Goal: Information Seeking & Learning: Learn about a topic

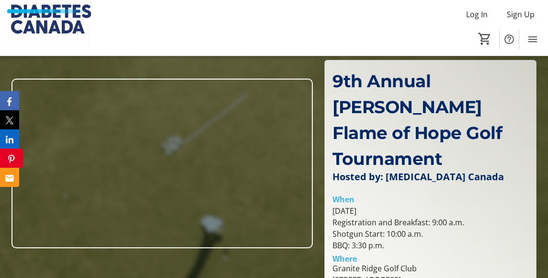
scroll to position [53, 0]
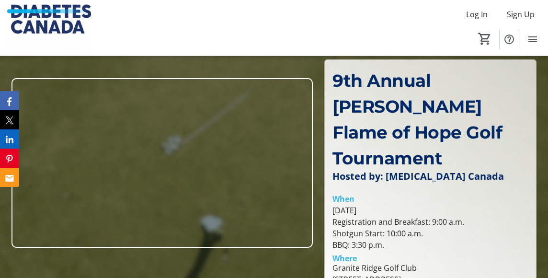
click at [472, 169] on p "9th Annual Cory Conacher Flame of Hope Golf Tournament" at bounding box center [431, 120] width 196 height 104
click at [398, 153] on span "9th Annual Cory Conacher Flame of Hope Golf Tournament" at bounding box center [418, 119] width 170 height 99
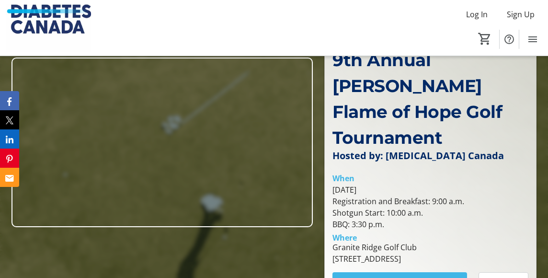
scroll to position [73, 0]
drag, startPoint x: 334, startPoint y: 63, endPoint x: 482, endPoint y: 258, distance: 245.4
click at [482, 258] on div "9th Annual Cory Conacher Flame of Hope Golf Tournament Hosted by: Diabetes Cana…" at bounding box center [430, 170] width 211 height 260
copy div "9th Annual Cory Conacher Flame of Hope Golf Tournament Hosted by: Diabetes Cana…"
click at [396, 198] on div "July 21, 2025 Registration and Breakfast: 9:00 a.m. Shotgun Start: 10:00 a.m. B…" at bounding box center [431, 208] width 196 height 46
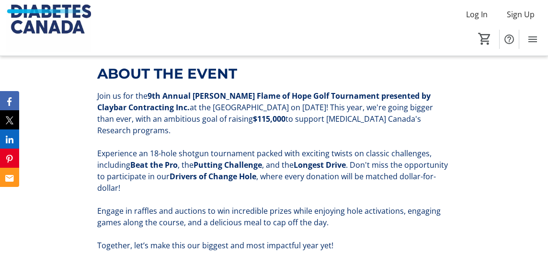
scroll to position [344, 0]
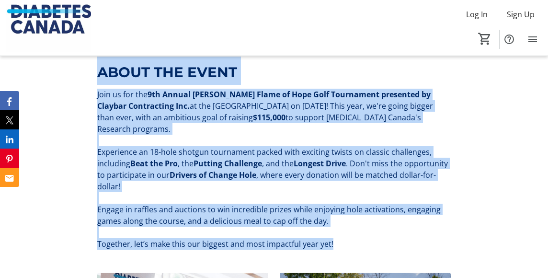
drag, startPoint x: 100, startPoint y: 73, endPoint x: 375, endPoint y: 254, distance: 329.2
click at [375, 254] on div "ABOUT THE EVENT Join us for the 9th Annual Cory Conacher Flame of Hope Golf Tou…" at bounding box center [274, 153] width 548 height 216
copy div "ABOUT THE EVENT Join us for the 9th Annual Cory Conacher Flame of Hope Golf Tou…"
click at [429, 191] on p "Experience an 18-hole shotgun tournament packed with exciting twists on classic…" at bounding box center [274, 169] width 354 height 46
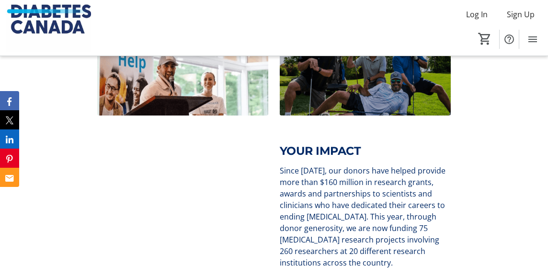
scroll to position [630, 0]
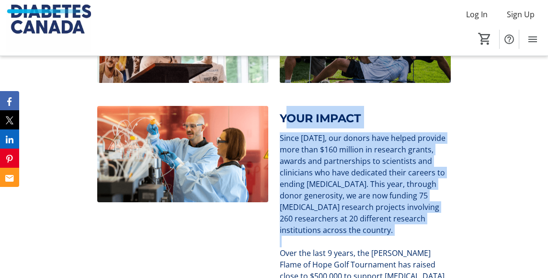
drag, startPoint x: 284, startPoint y: 117, endPoint x: 331, endPoint y: 240, distance: 131.6
click at [331, 240] on div "YOUR IMPACT Since 1975, our donors have helped provide more than $160 million i…" at bounding box center [365, 245] width 171 height 279
click at [331, 240] on p at bounding box center [365, 242] width 171 height 12
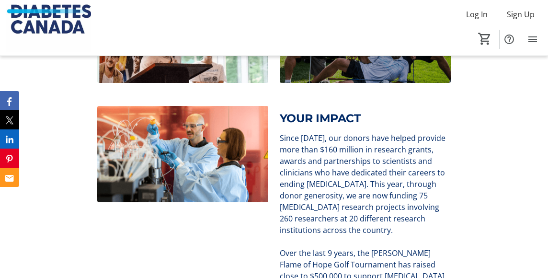
click at [280, 118] on span "YOUR IMPACT" at bounding box center [320, 118] width 81 height 14
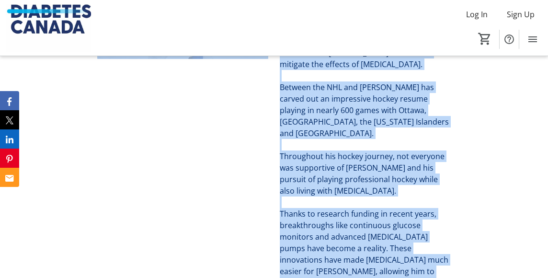
scroll to position [1144, 0]
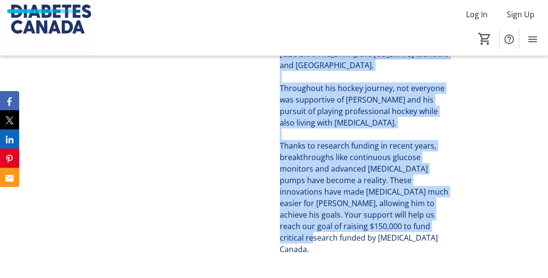
drag, startPoint x: 280, startPoint y: 118, endPoint x: 374, endPoint y: 185, distance: 114.9
click at [374, 185] on p "Thanks to research funding in recent years, breakthroughs like continuous gluco…" at bounding box center [365, 197] width 171 height 115
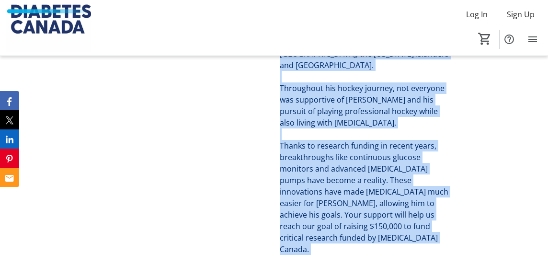
click at [327, 189] on p "Thanks to research funding in recent years, breakthroughs like continuous gluco…" at bounding box center [365, 197] width 171 height 115
copy div "YOUR IMPACT Since 1975, our donors have helped provide more than $160 million i…"
click at [441, 162] on p "Thanks to research funding in recent years, breakthroughs like continuous gluco…" at bounding box center [365, 197] width 171 height 115
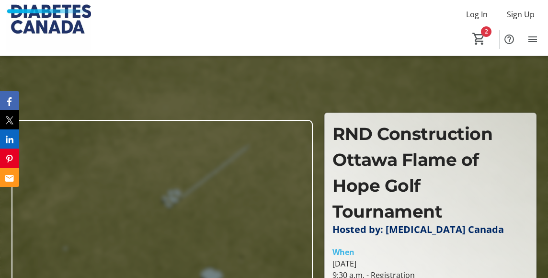
click at [422, 169] on p "RND Construction Ottawa Flame of Hope Golf Tournament" at bounding box center [431, 173] width 196 height 104
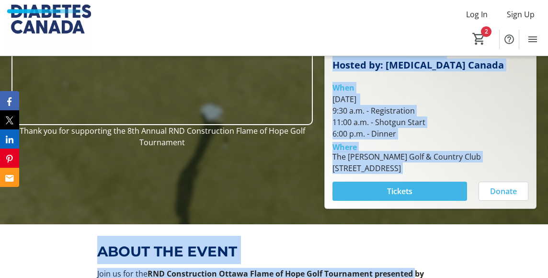
scroll to position [201, 0]
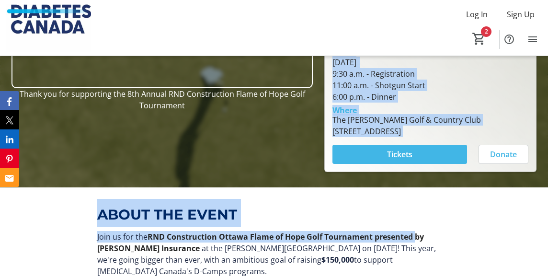
drag, startPoint x: 337, startPoint y: 101, endPoint x: 501, endPoint y: 136, distance: 168.0
click at [501, 136] on div "RND Construction Ottawa Flame of Hope Golf Tournament Hosted by: Diabetes Canad…" at bounding box center [430, 42] width 211 height 260
copy div "RND Construction Ottawa Flame of Hope Golf Tournament Hosted by: Diabetes Canad…"
click at [441, 226] on p "ABOUT THE EVENT" at bounding box center [274, 213] width 354 height 28
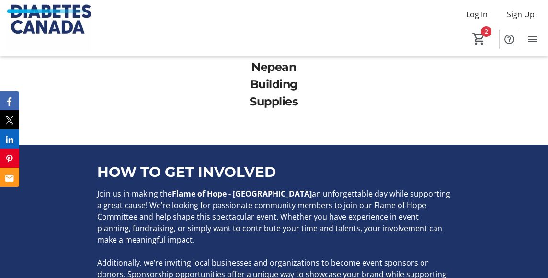
scroll to position [2556, 0]
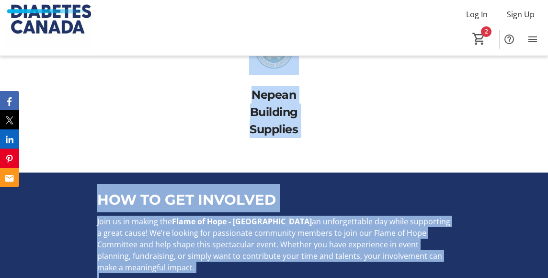
drag, startPoint x: 98, startPoint y: 122, endPoint x: 258, endPoint y: 260, distance: 211.4
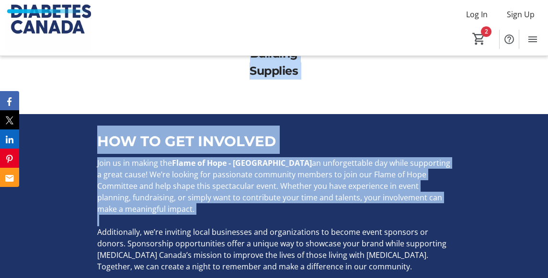
scroll to position [2676, 0]
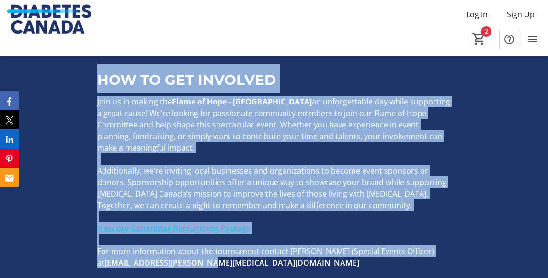
click at [207, 245] on p "For more information about the tournament contact Elle Marincic (Special Events…" at bounding box center [274, 256] width 354 height 23
copy div "ABOUT THE EVENT Join us for the RND Construction Ottawa Flame of Hope Golf Tour…"
click at [500, 109] on div "HOW TO GET INVOLVED Join us in making the Flame of Hope - Ottawa an unforgettab…" at bounding box center [274, 167] width 548 height 228
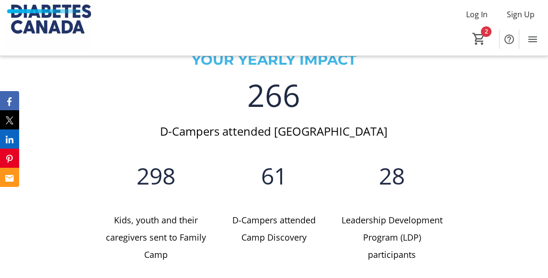
scroll to position [1735, 0]
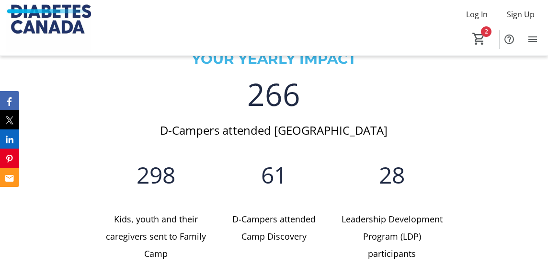
click at [427, 172] on div "28" at bounding box center [392, 174] width 106 height 69
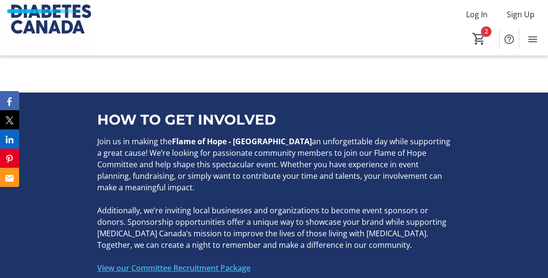
scroll to position [2638, 0]
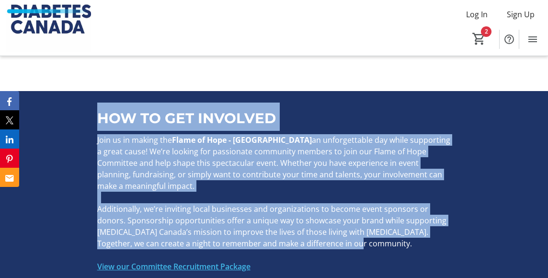
drag, startPoint x: 98, startPoint y: 95, endPoint x: 379, endPoint y: 220, distance: 307.1
click at [379, 220] on div "HOW TO GET INVOLVED Join us in making the Flame of Hope - Ottawa an unforgettab…" at bounding box center [274, 205] width 354 height 205
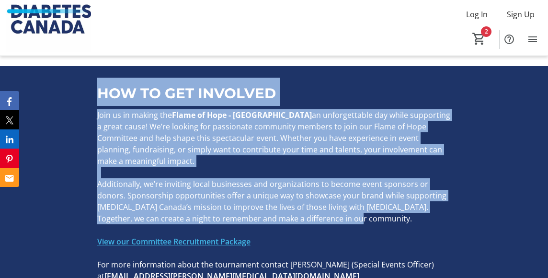
scroll to position [2669, 0]
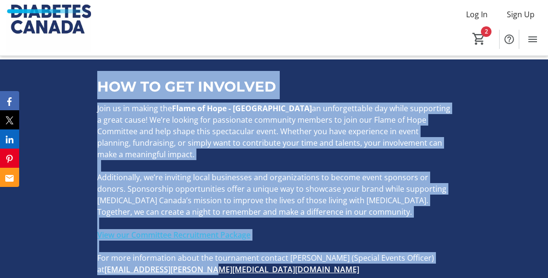
click at [215, 252] on p "For more information about the tournament contact Elle Marincic (Special Events…" at bounding box center [274, 263] width 354 height 23
copy div "HOW TO GET INVOLVED Join us in making the Flame of Hope - Ottawa an unforgettab…"
click at [486, 160] on div "HOW TO GET INVOLVED Join us in making the Flame of Hope - Ottawa an unforgettab…" at bounding box center [274, 173] width 548 height 228
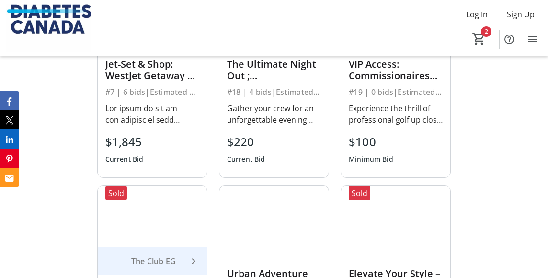
scroll to position [1052, 0]
